Goal: Task Accomplishment & Management: Use online tool/utility

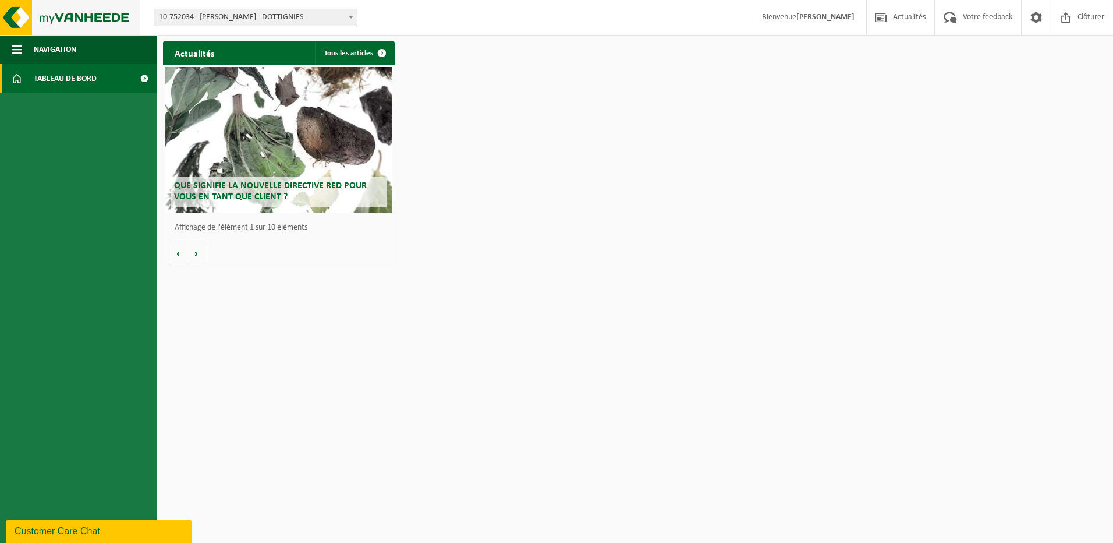
click at [86, 23] on img at bounding box center [70, 17] width 140 height 35
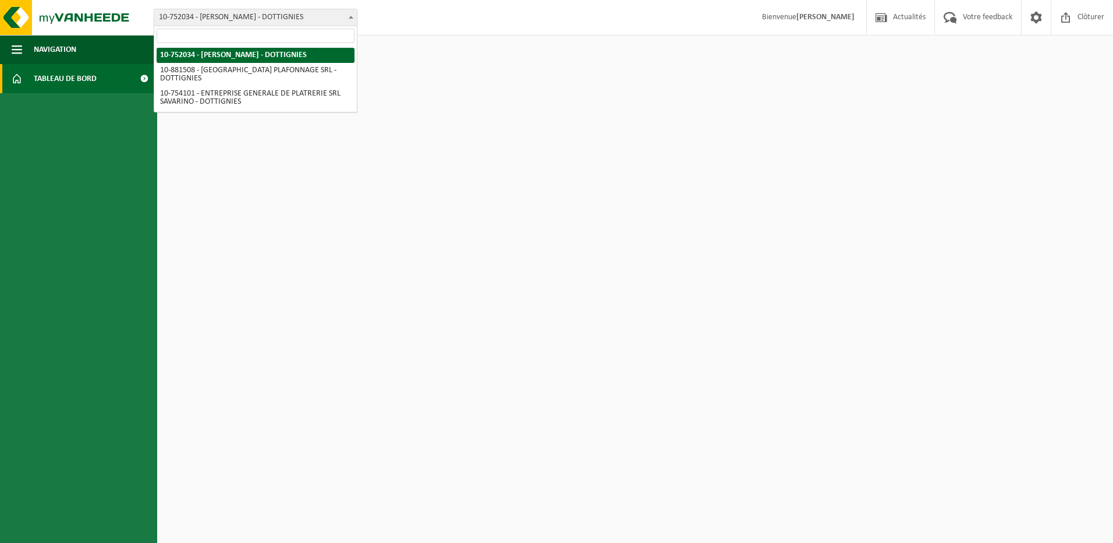
click at [271, 19] on span "10-752034 - [PERSON_NAME] - DOTTIGNIES" at bounding box center [255, 17] width 203 height 16
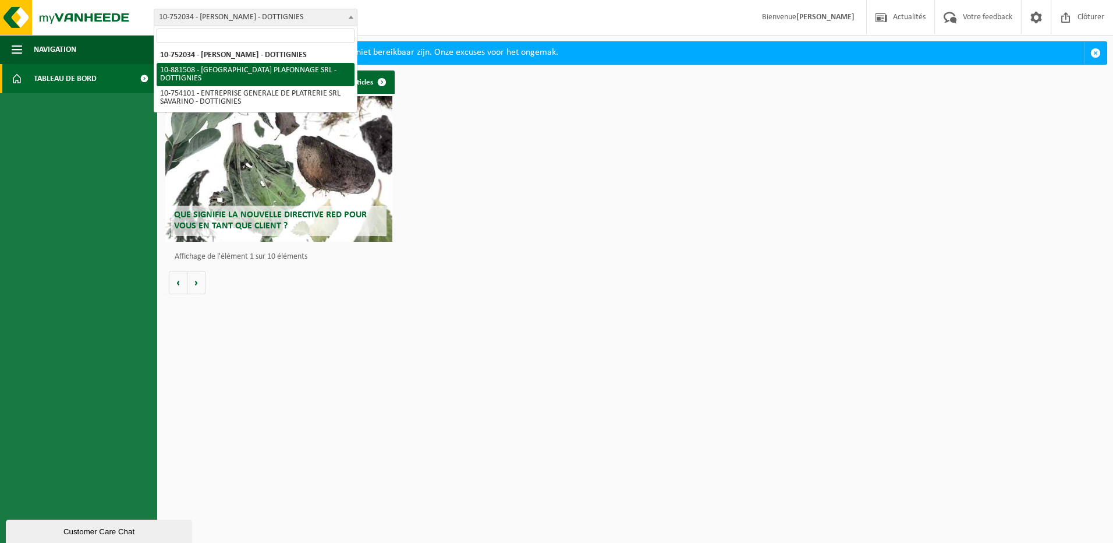
select select "110556"
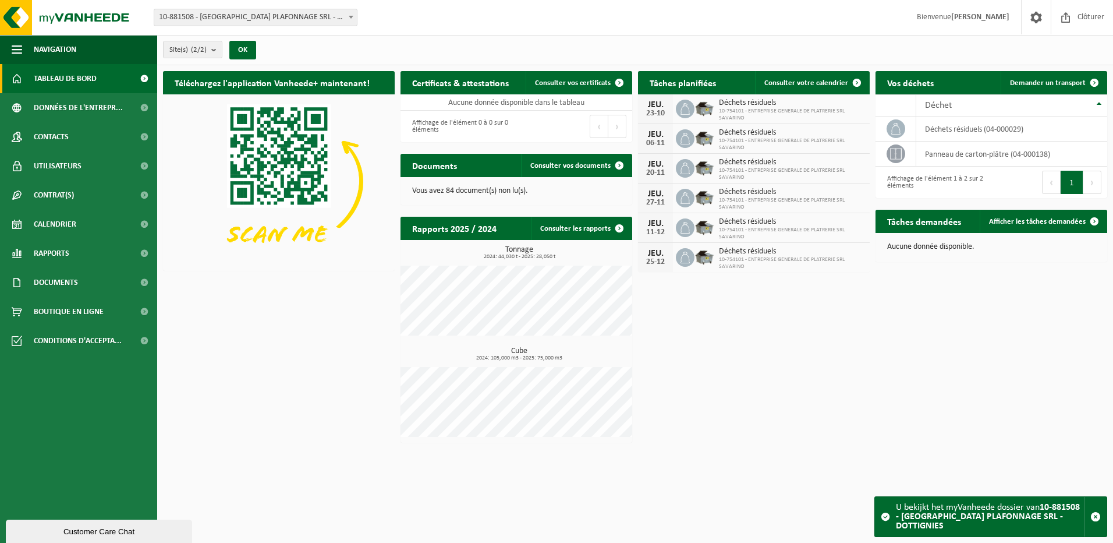
click at [102, 529] on div "Customer Care Chat" at bounding box center [99, 531] width 169 height 9
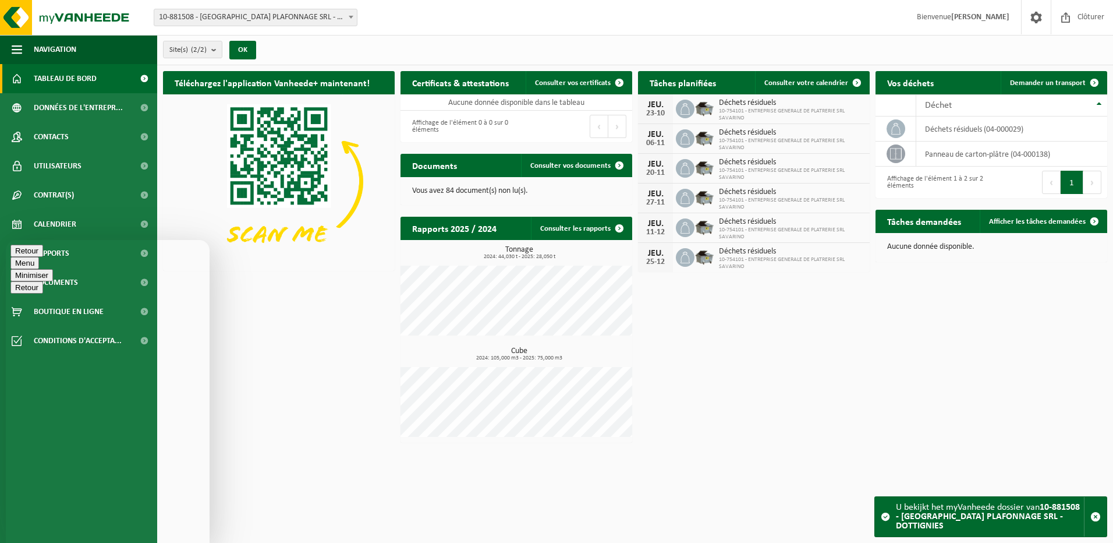
type textarea "Bonjour, Logiquement la semaine dernière il y avait un passage pour les déchets…"
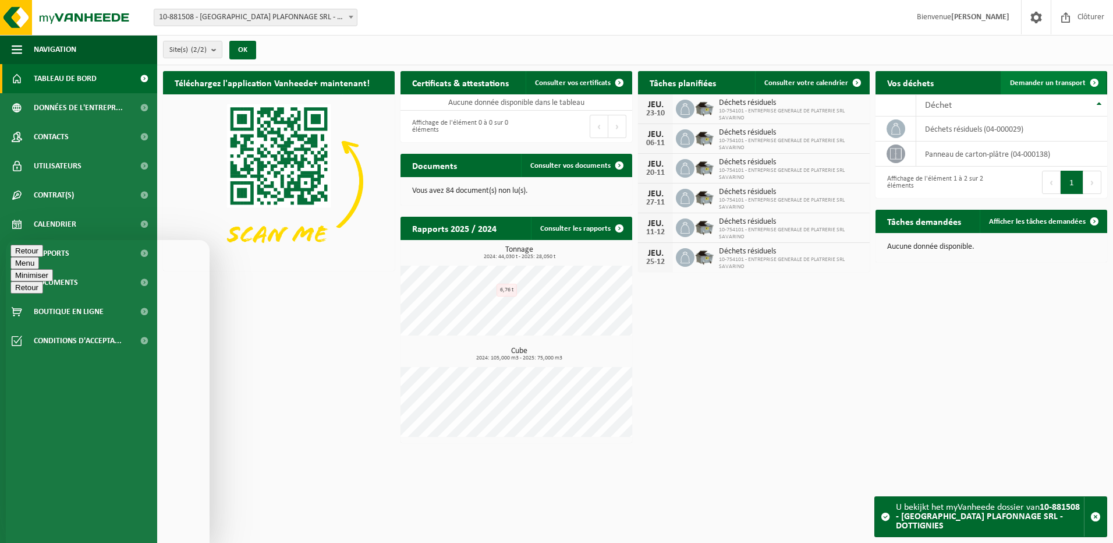
click at [1069, 83] on span "Demander un transport" at bounding box center [1048, 83] width 76 height 8
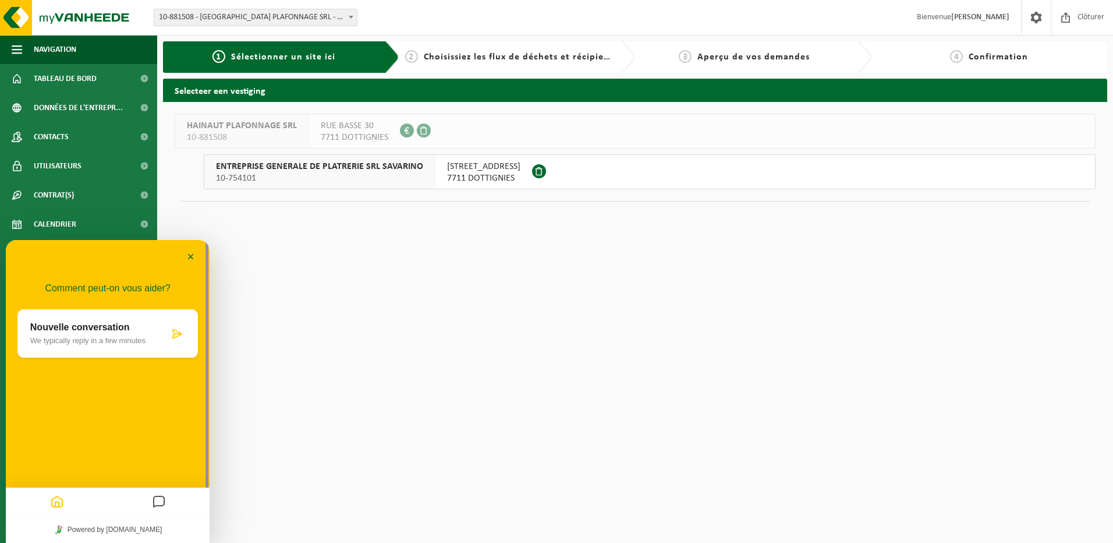
click at [502, 168] on span "RUE DU PONT BLEU 10" at bounding box center [483, 167] width 73 height 12
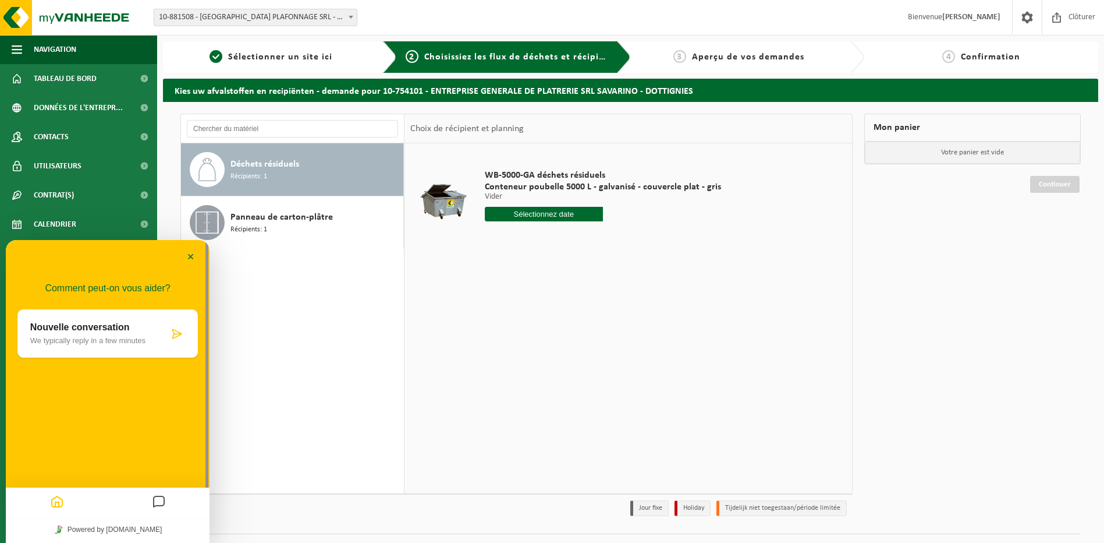
click at [538, 209] on input "text" at bounding box center [544, 214] width 118 height 15
click at [559, 314] on div "16" at bounding box center [557, 317] width 20 height 19
type input "à partir de [DATE]"
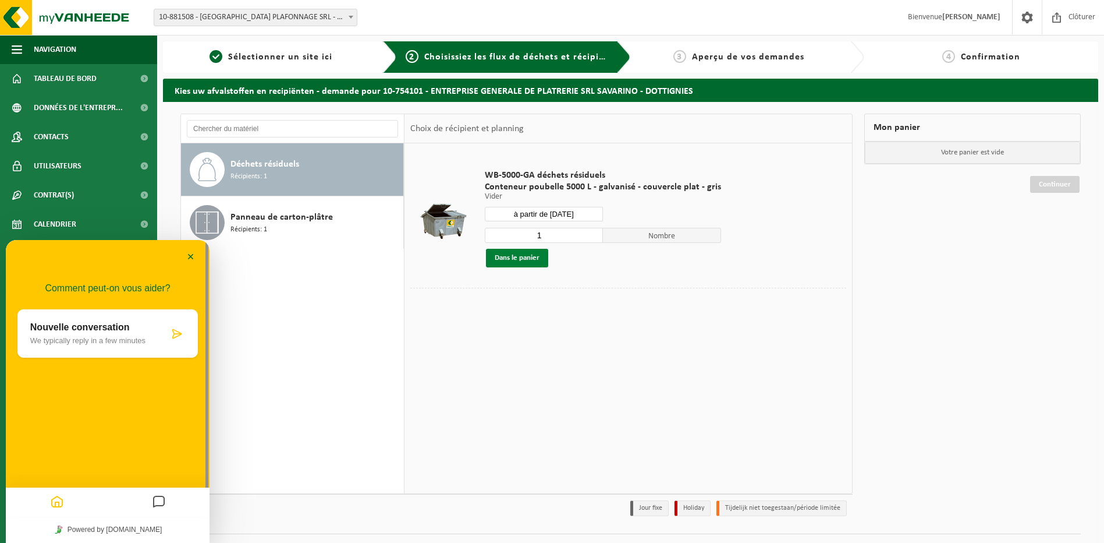
click at [520, 255] on button "Dans le panier" at bounding box center [517, 258] width 62 height 19
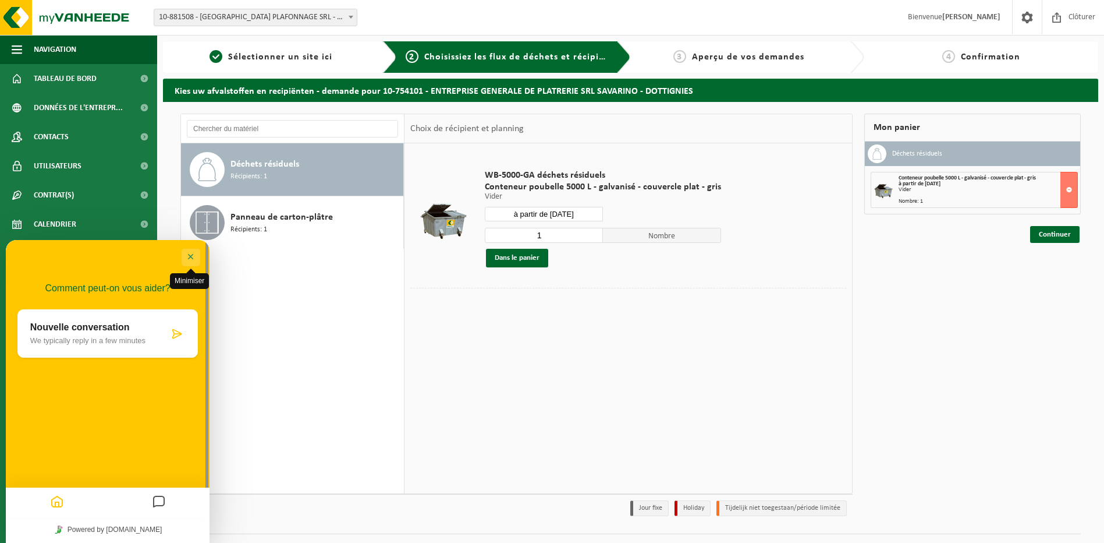
click at [193, 256] on button "Minimiser" at bounding box center [191, 257] width 19 height 17
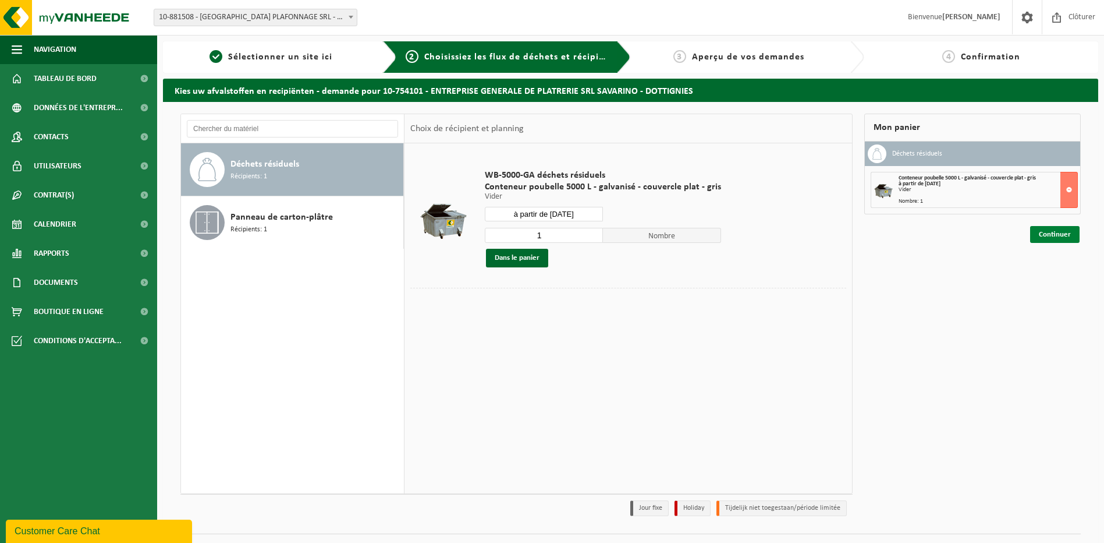
click at [1046, 235] on link "Continuer" at bounding box center [1054, 234] width 49 height 17
